Goal: Information Seeking & Learning: Learn about a topic

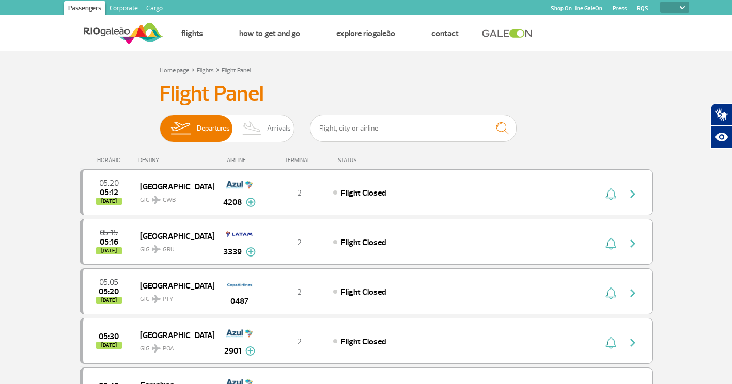
select select
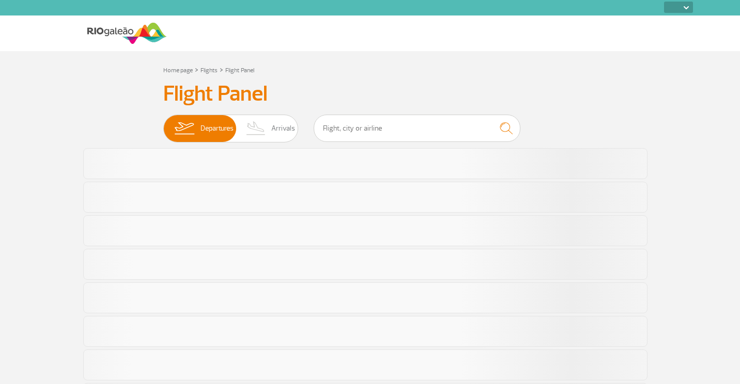
select select
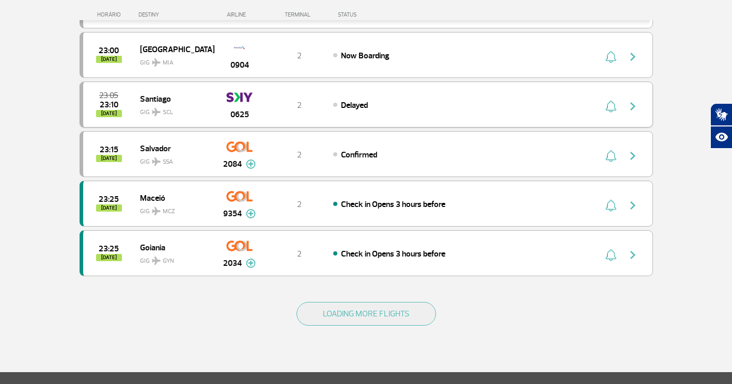
scroll to position [930, 0]
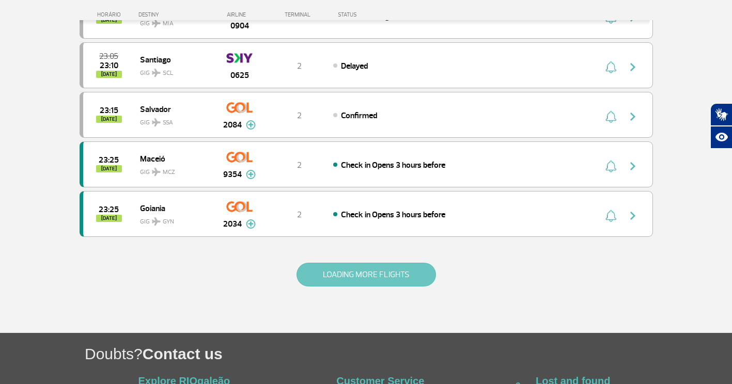
click at [302, 275] on button "LOADING MORE FLIGHTS" at bounding box center [367, 275] width 140 height 24
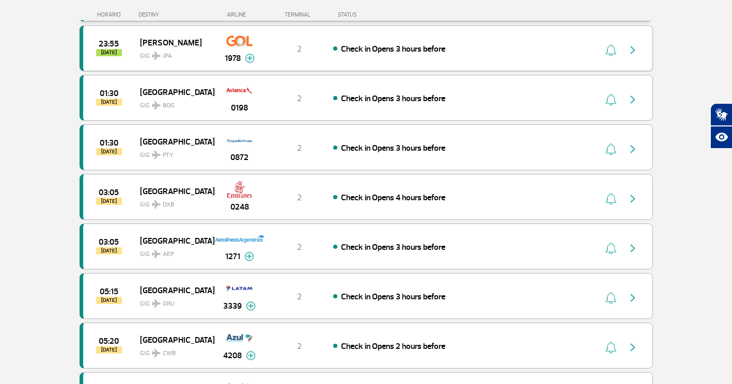
scroll to position [1346, 0]
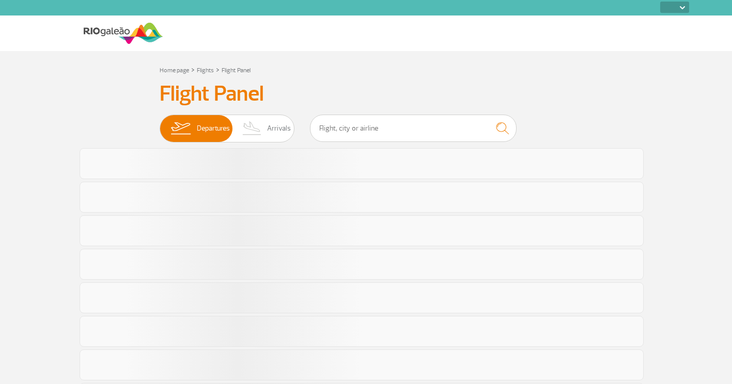
select select
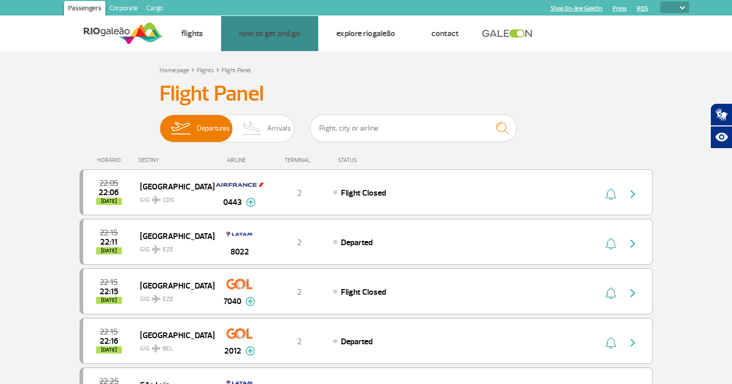
scroll to position [1006, 0]
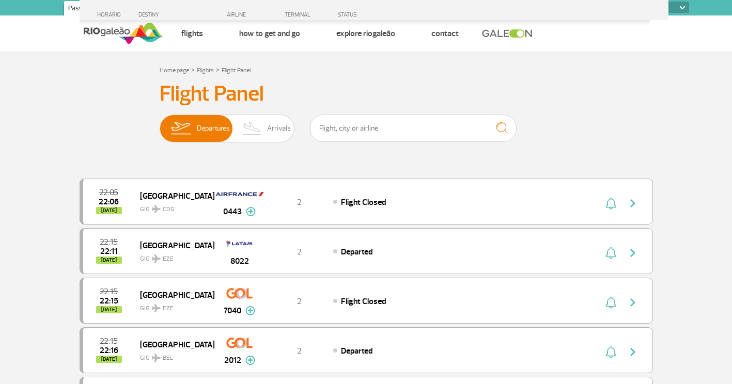
select select
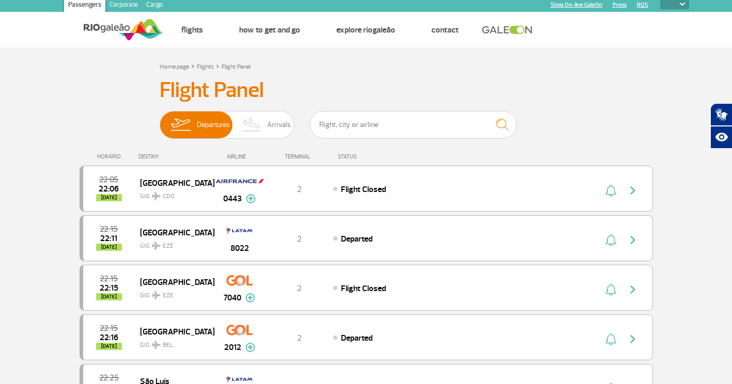
scroll to position [5, 0]
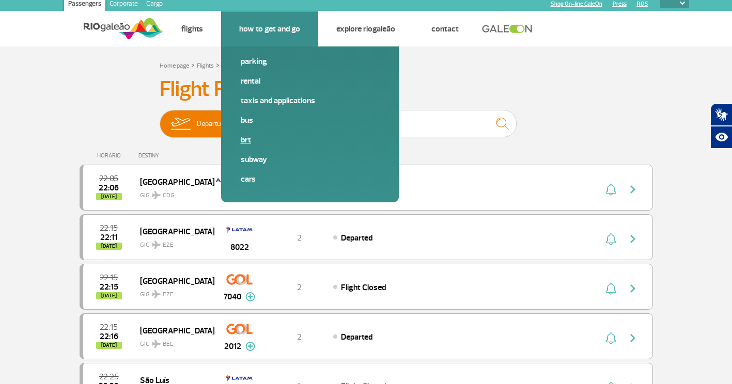
click at [249, 136] on link "BRT" at bounding box center [310, 139] width 138 height 11
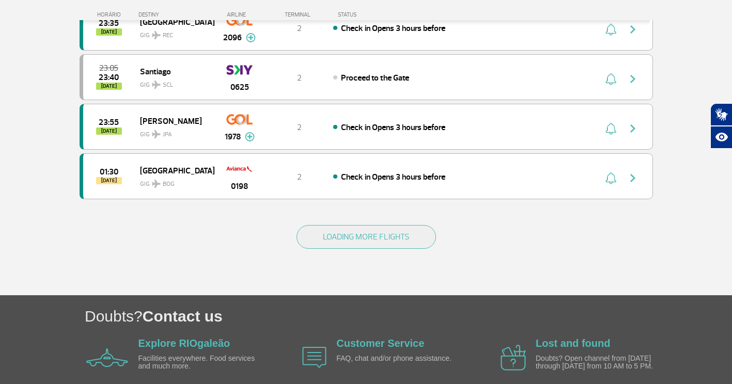
scroll to position [1015, 0]
